Goal: Task Accomplishment & Management: Complete application form

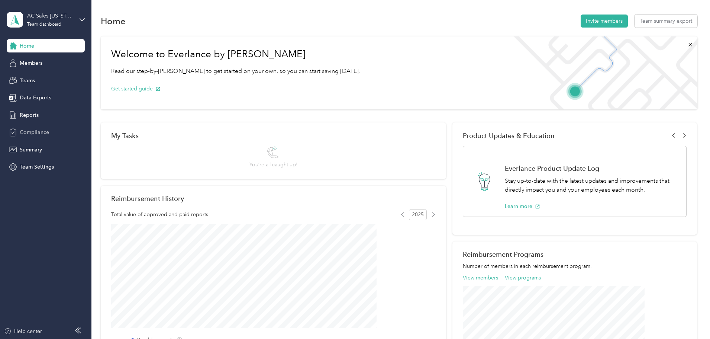
click at [58, 130] on div "Compliance" at bounding box center [46, 132] width 78 height 13
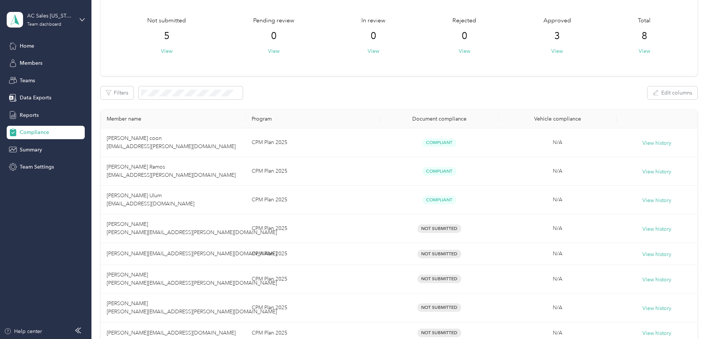
scroll to position [112, 0]
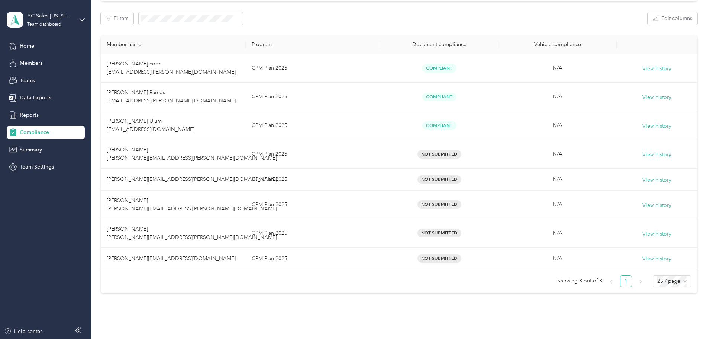
click at [699, 212] on div "Compliance Not submitted 5 View Pending review 0 View In review 0 View Rejected…" at bounding box center [398, 110] width 615 height 445
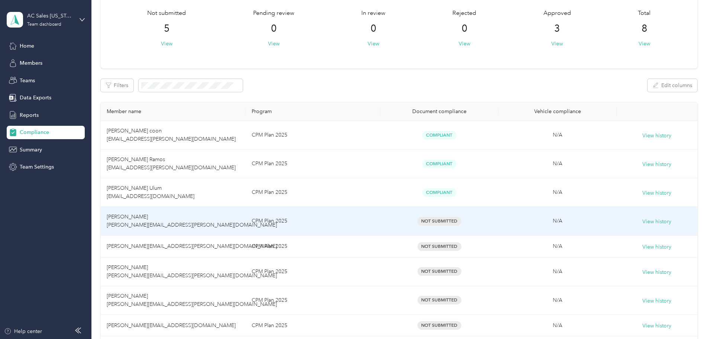
scroll to position [0, 0]
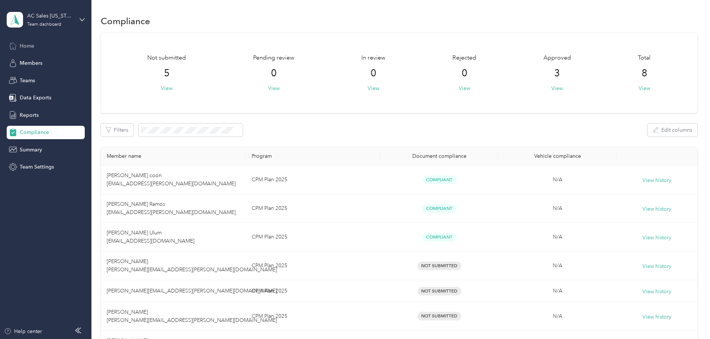
click at [35, 44] on div "Home" at bounding box center [46, 45] width 78 height 13
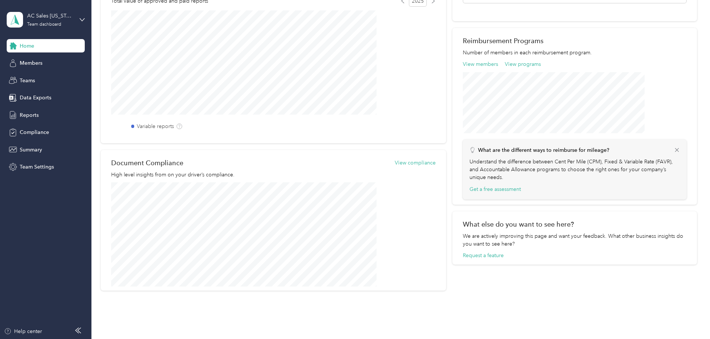
scroll to position [242, 0]
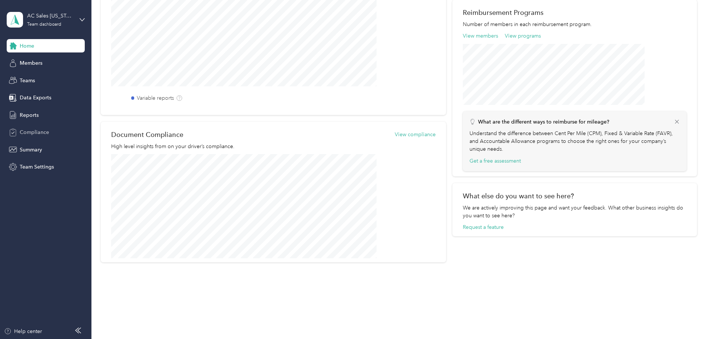
click at [28, 129] on span "Compliance" at bounding box center [34, 132] width 29 height 8
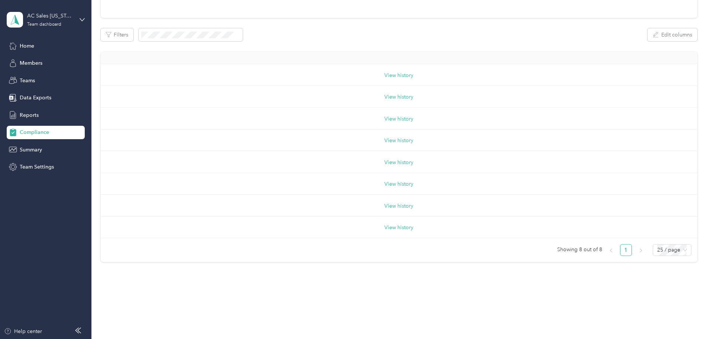
scroll to position [143, 0]
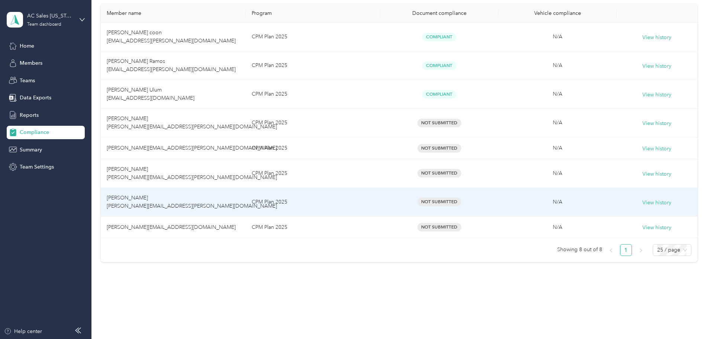
click at [211, 208] on span "[PERSON_NAME] [PERSON_NAME][EMAIL_ADDRESS][PERSON_NAME][DOMAIN_NAME]" at bounding box center [192, 201] width 170 height 15
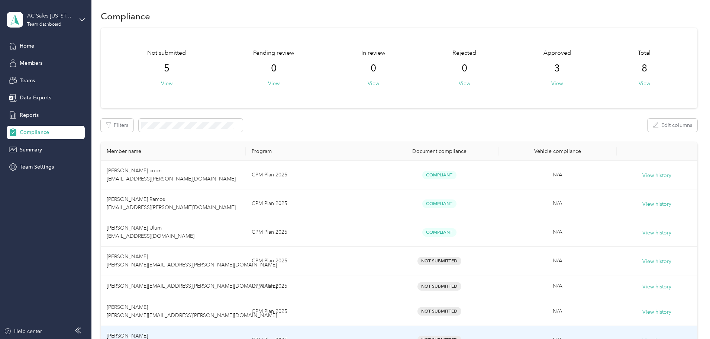
scroll to position [0, 0]
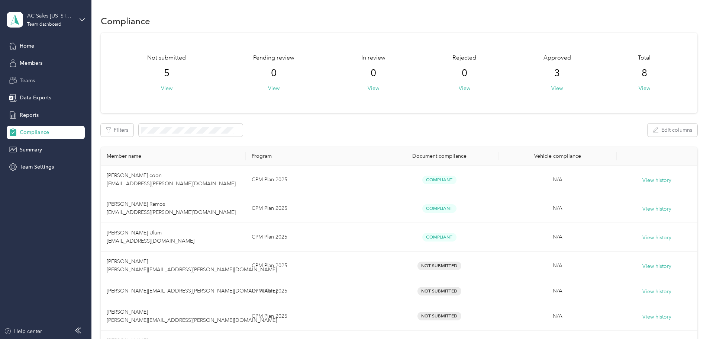
click at [34, 80] on span "Teams" at bounding box center [27, 81] width 15 height 8
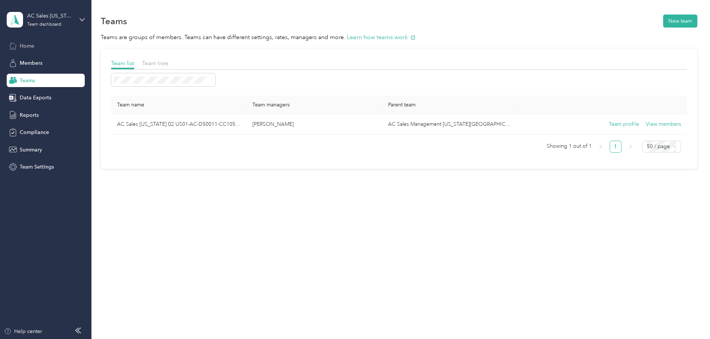
click at [25, 45] on span "Home" at bounding box center [27, 46] width 15 height 8
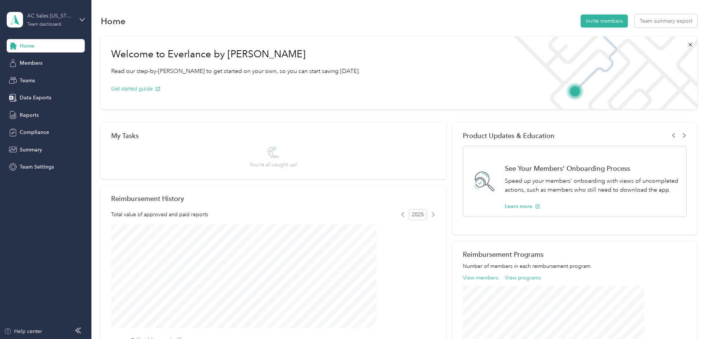
click at [50, 17] on div "AC Sales [US_STATE] 02 US01-AC-D50011-CC10501 ([PERSON_NAME])" at bounding box center [50, 16] width 46 height 8
click at [79, 80] on div "Personal dashboard" at bounding box center [127, 77] width 230 height 13
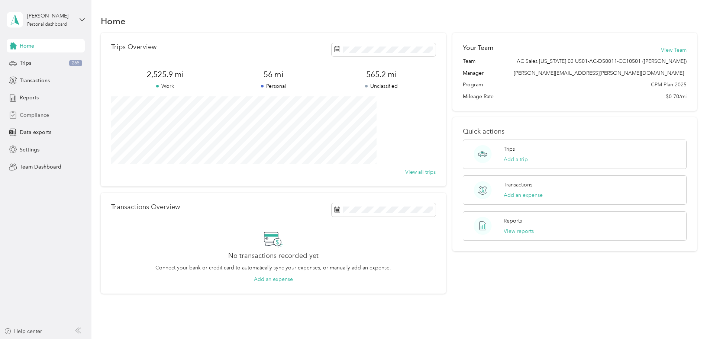
click at [59, 116] on div "Compliance" at bounding box center [46, 114] width 78 height 13
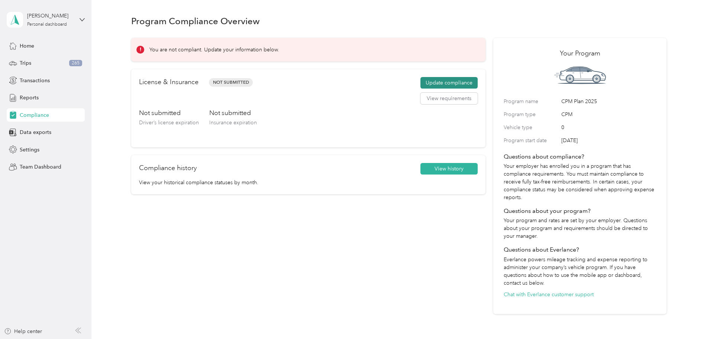
click at [430, 83] on button "Update compliance" at bounding box center [449, 83] width 57 height 12
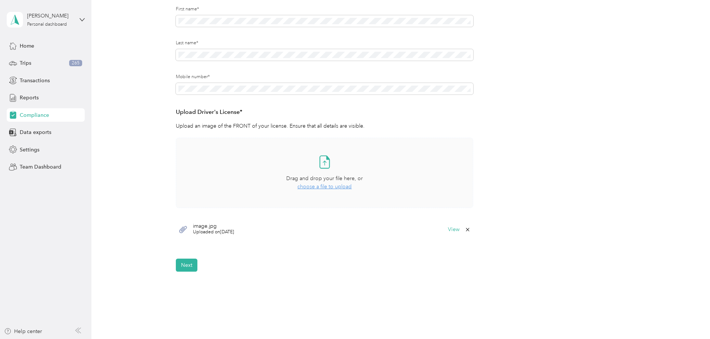
scroll to position [112, 0]
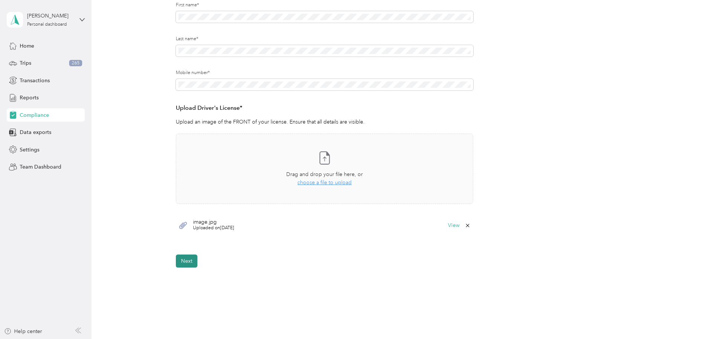
click at [187, 263] on button "Next" at bounding box center [187, 260] width 22 height 13
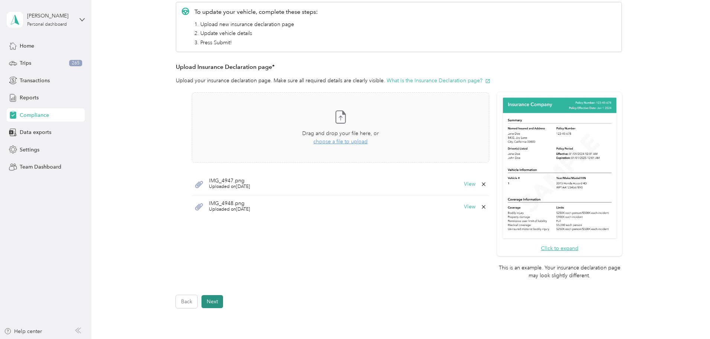
scroll to position [152, 0]
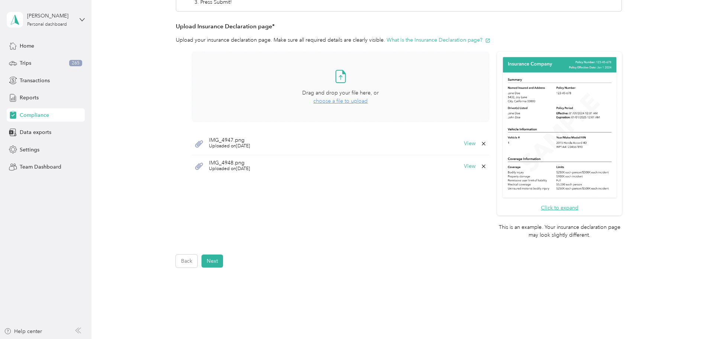
click at [342, 100] on span "choose a file to upload" at bounding box center [340, 101] width 54 height 6
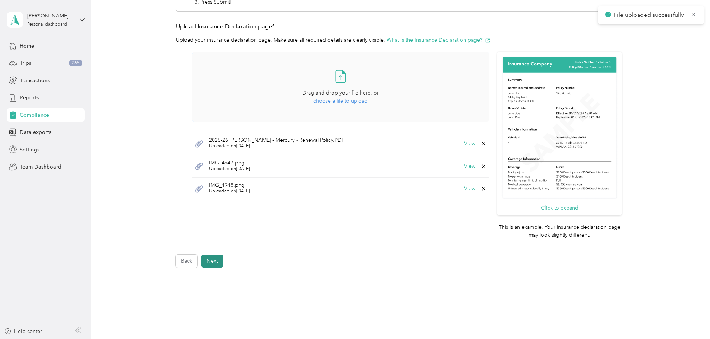
click at [220, 261] on button "Next" at bounding box center [213, 260] width 22 height 13
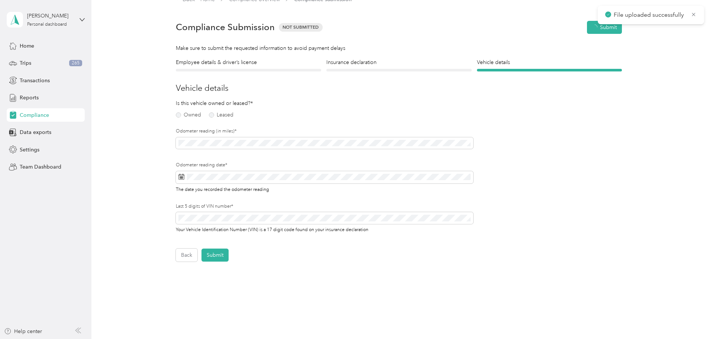
scroll to position [9, 0]
